Goal: Navigation & Orientation: Find specific page/section

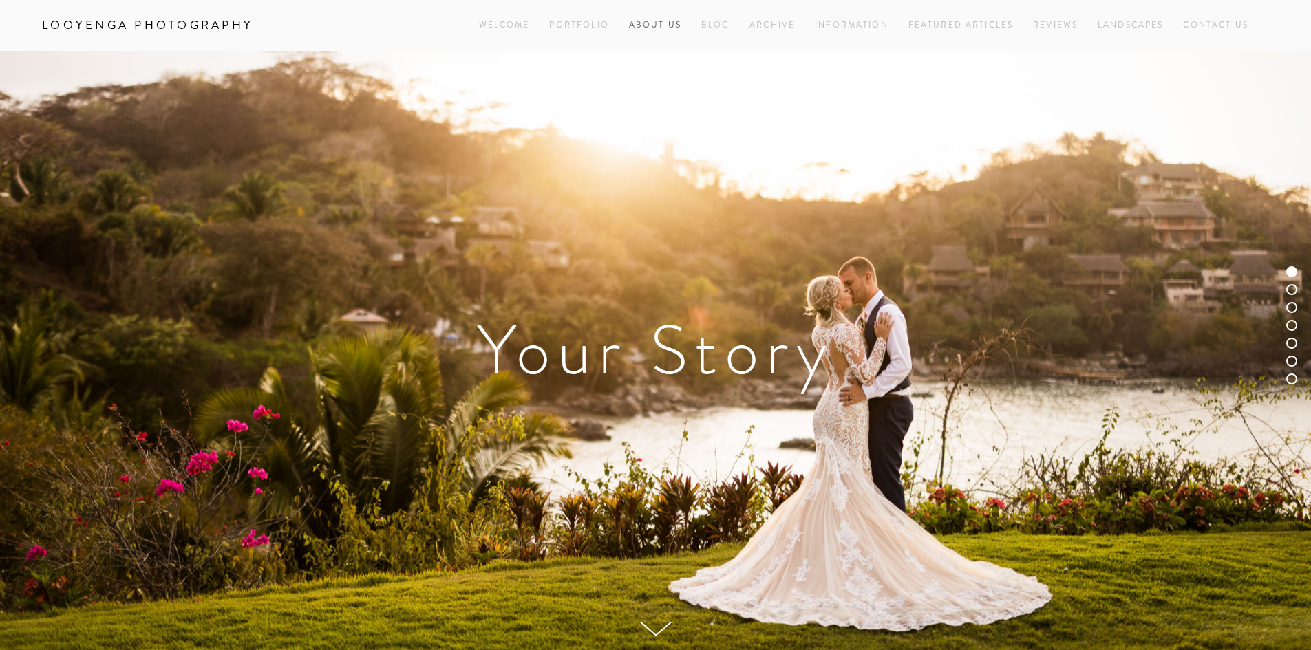
click at [649, 23] on link "About Us" at bounding box center [655, 25] width 52 height 19
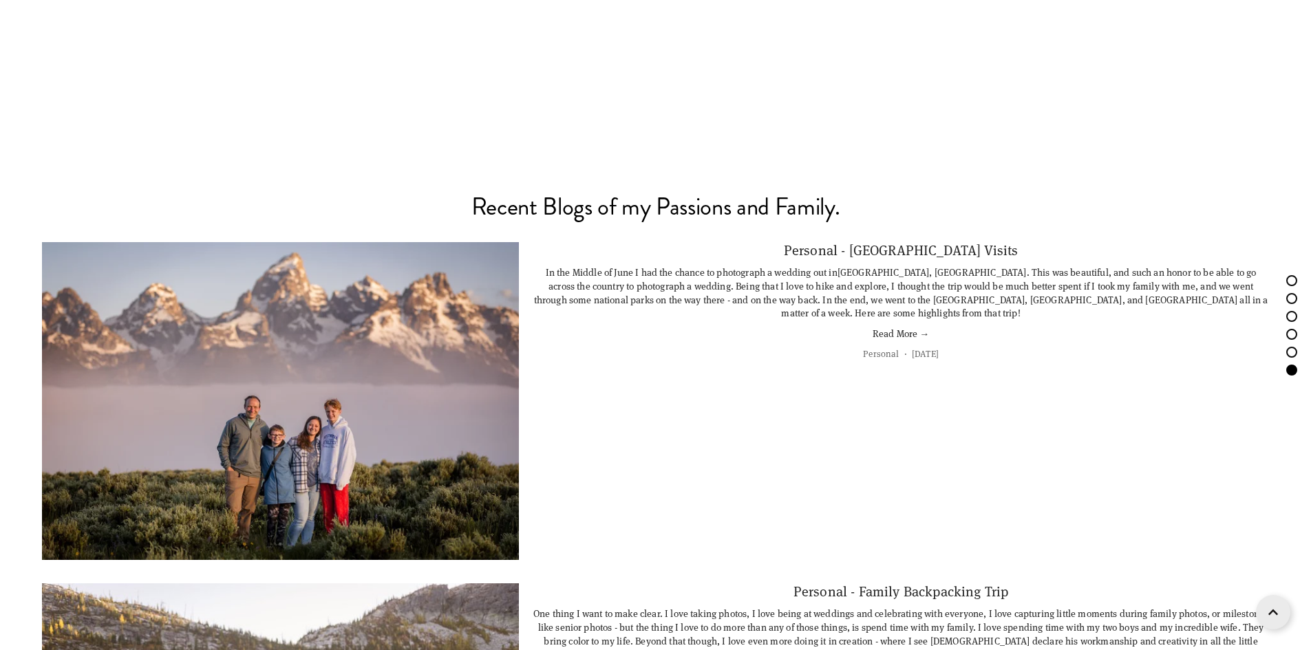
scroll to position [5986, 0]
